Goal: Task Accomplishment & Management: Manage account settings

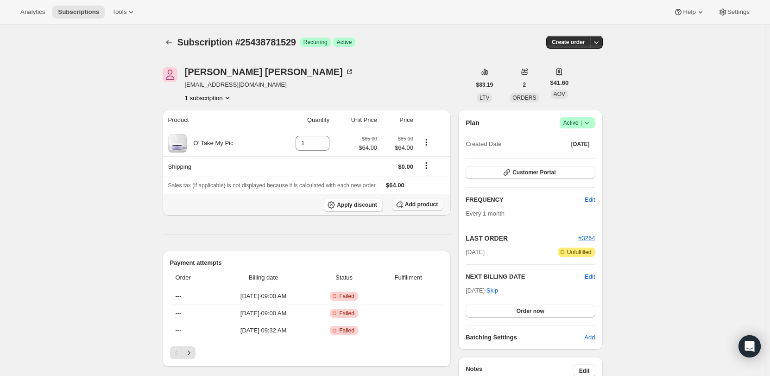
click at [413, 206] on span "Add product" at bounding box center [421, 204] width 33 height 7
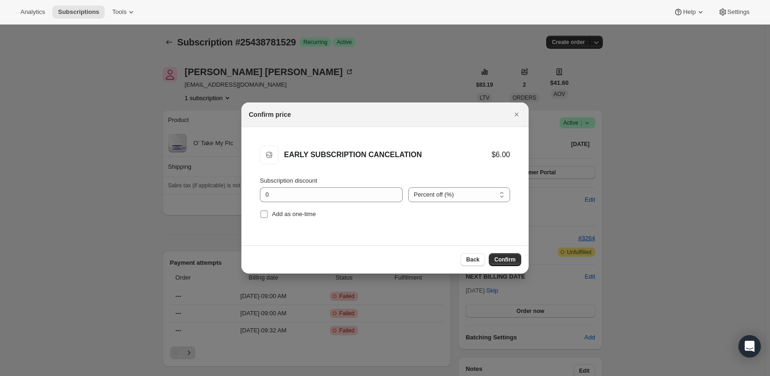
click at [295, 213] on span "Add as one-time" at bounding box center [294, 213] width 44 height 7
click at [268, 213] on input "Add as one-time" at bounding box center [263, 213] width 7 height 7
checkbox input "true"
click at [512, 257] on span "Confirm" at bounding box center [504, 259] width 21 height 7
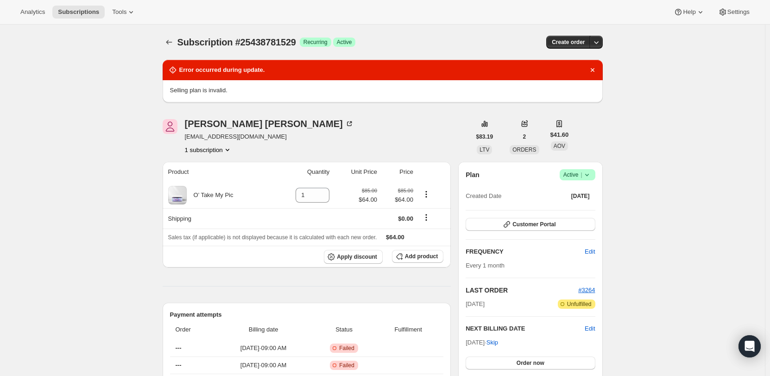
click at [592, 174] on icon at bounding box center [586, 174] width 9 height 9
click at [592, 205] on span "Cancel subscription" at bounding box center [580, 208] width 52 height 7
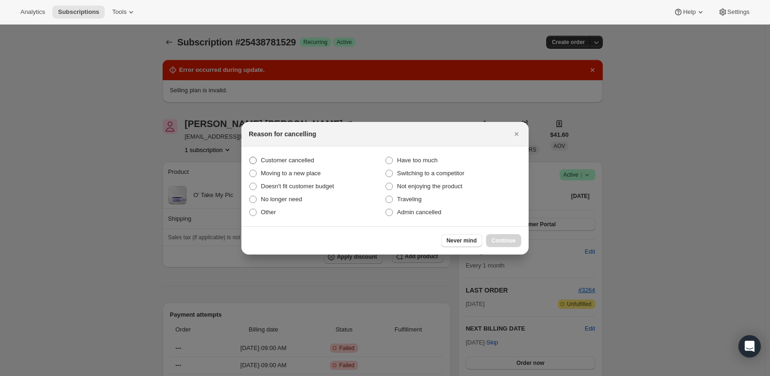
click at [295, 161] on span "Customer cancelled" at bounding box center [287, 160] width 53 height 7
click at [250, 157] on input "Customer cancelled" at bounding box center [249, 157] width 0 height 0
radio input "true"
click at [501, 242] on span "Continue" at bounding box center [503, 240] width 24 height 7
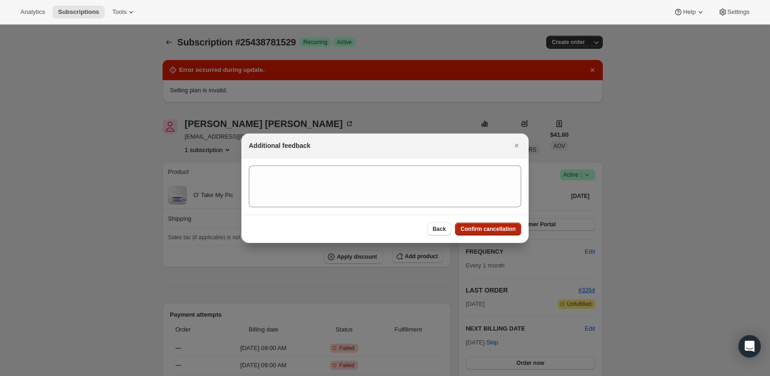
click at [491, 225] on span "Confirm cancellation" at bounding box center [487, 228] width 55 height 7
